Goal: Check status: Check status

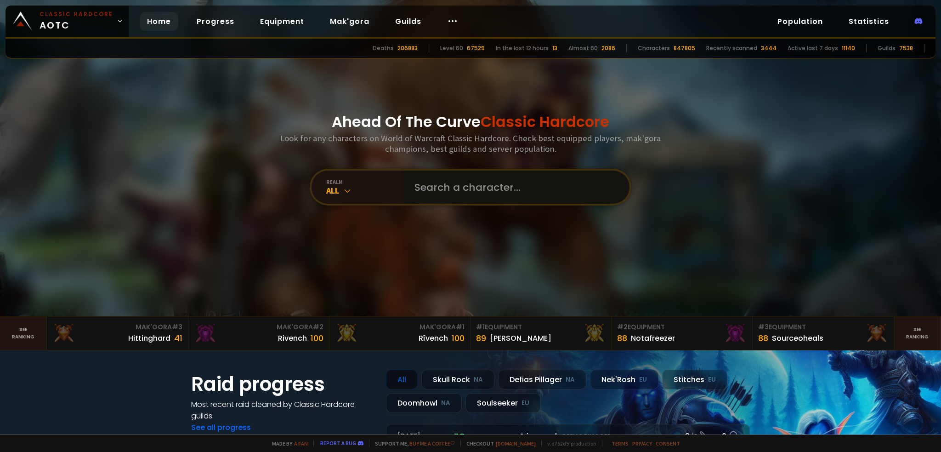
click at [466, 185] on input "text" at bounding box center [514, 187] width 210 height 33
type input "Galinha"
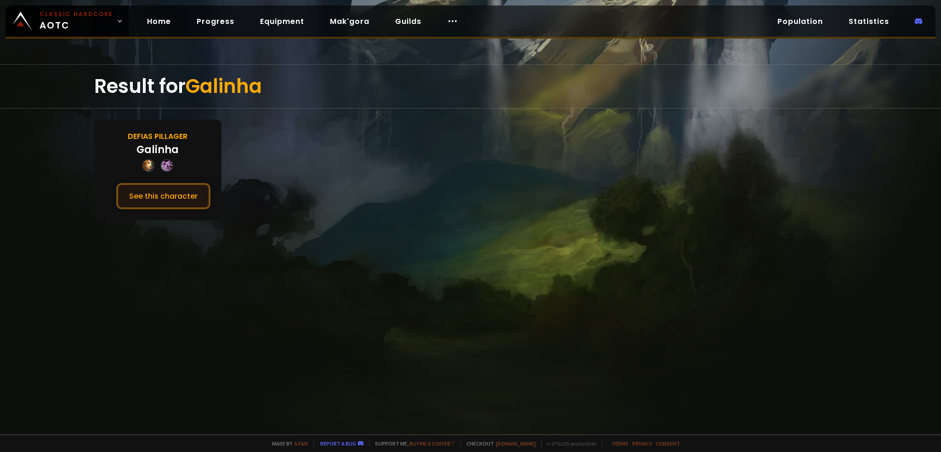
click at [177, 197] on button "See this character" at bounding box center [163, 196] width 94 height 26
click at [170, 194] on button "See this character" at bounding box center [163, 196] width 94 height 26
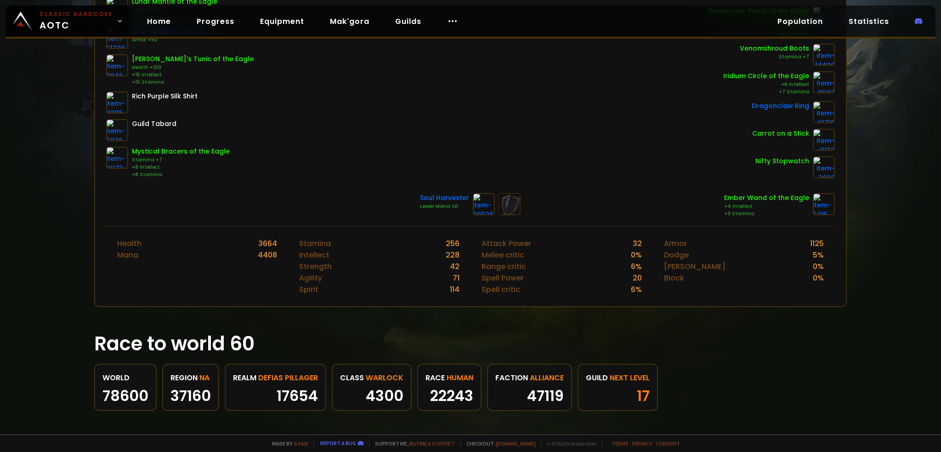
scroll to position [276, 0]
